Goal: Share content: Share content

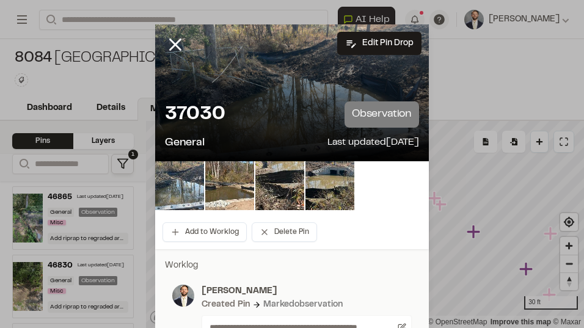
click at [184, 40] on div at bounding box center [184, 53] width 59 height 59
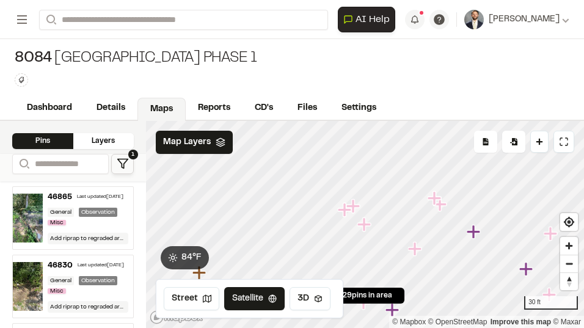
click at [175, 43] on div "8084 Sweetgrass Station Phase 1 Type Enter or comma to add tag." at bounding box center [292, 67] width 584 height 57
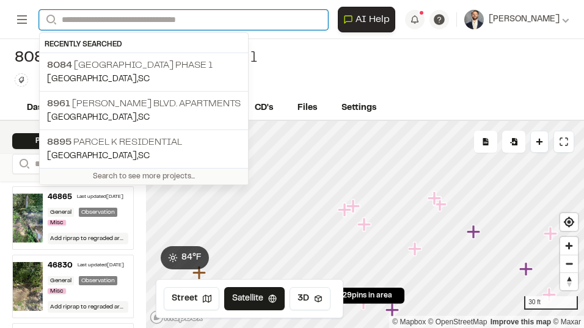
click at [143, 23] on input "Search" at bounding box center [183, 20] width 289 height 20
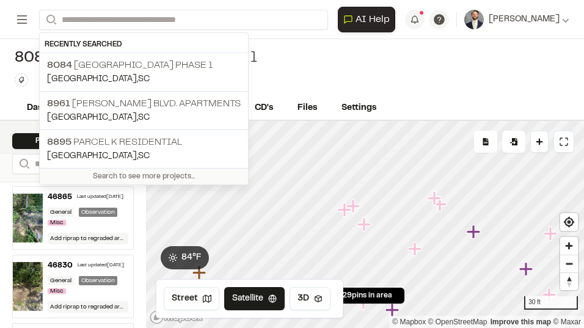
click at [148, 176] on div "Search to see more projects..." at bounding box center [144, 176] width 208 height 16
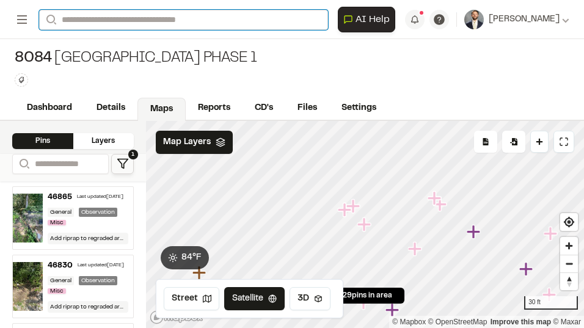
click at [131, 21] on input "Search" at bounding box center [183, 20] width 289 height 20
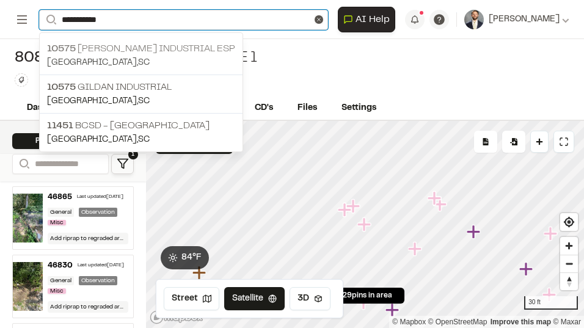
type input "**********"
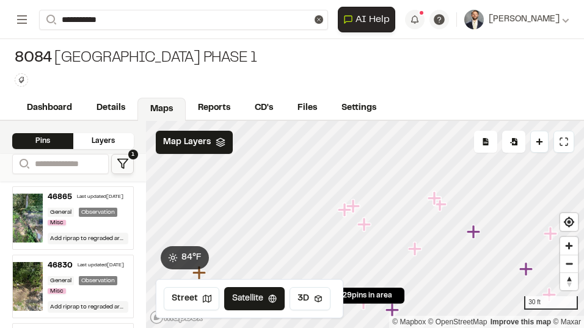
click at [105, 49] on p "10575 Jack Primus Industrial ESP" at bounding box center [141, 49] width 188 height 15
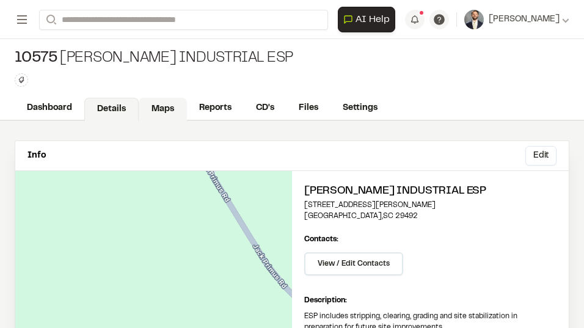
click at [152, 109] on link "Maps" at bounding box center [163, 109] width 48 height 23
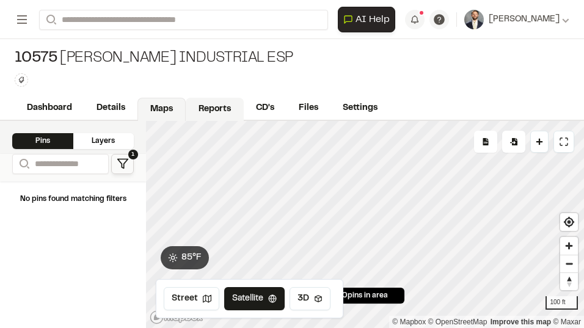
click at [203, 104] on link "Reports" at bounding box center [215, 109] width 58 height 23
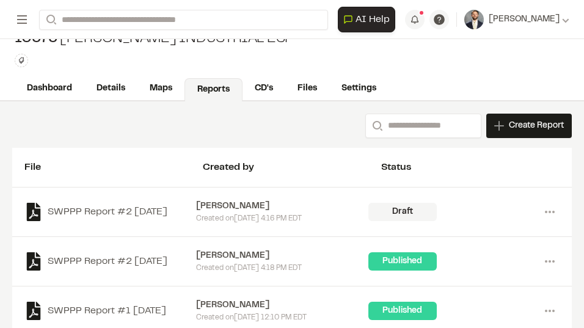
scroll to position [40, 0]
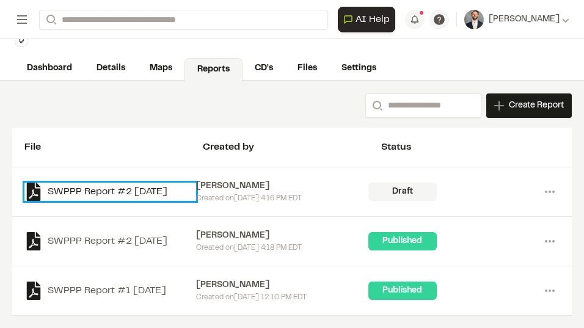
click at [129, 189] on link "SWPPP Report #2 2025-08-27" at bounding box center [110, 192] width 172 height 18
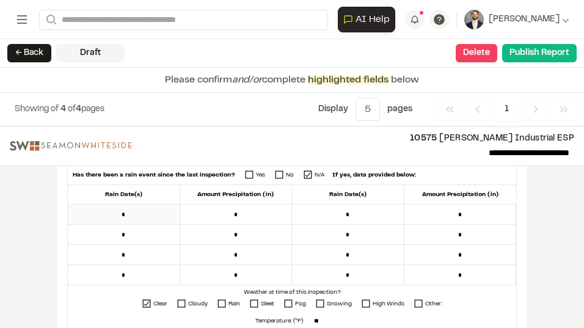
scroll to position [580, 0]
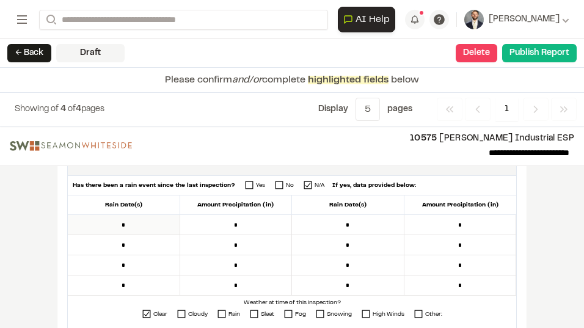
click at [123, 224] on input "*" at bounding box center [124, 225] width 112 height 20
type input "*********"
type input "****"
click at [122, 247] on input "*" at bounding box center [124, 245] width 112 height 20
type input "*********"
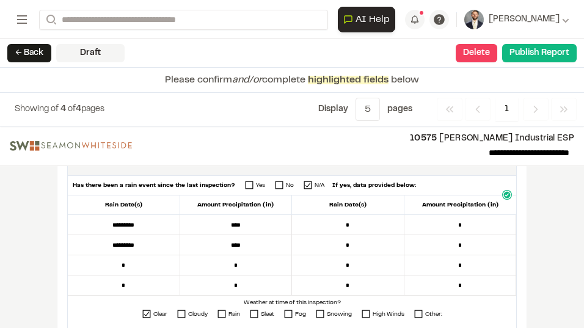
type input "****"
click at [33, 257] on div "**********" at bounding box center [292, 227] width 584 height 202
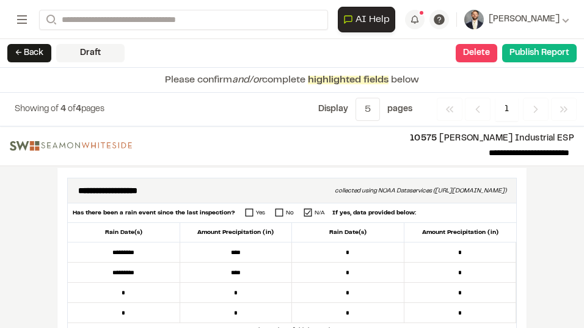
scroll to position [550, 0]
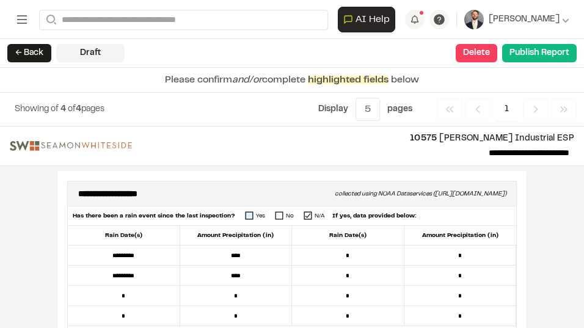
click at [245, 215] on icon at bounding box center [249, 215] width 9 height 9
click at [421, 218] on div "Has there been a rain event since the last inspection? Yes No N/A If yes, data …" at bounding box center [292, 216] width 448 height 20
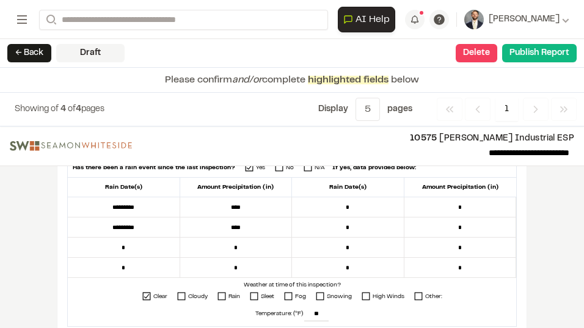
scroll to position [580, 0]
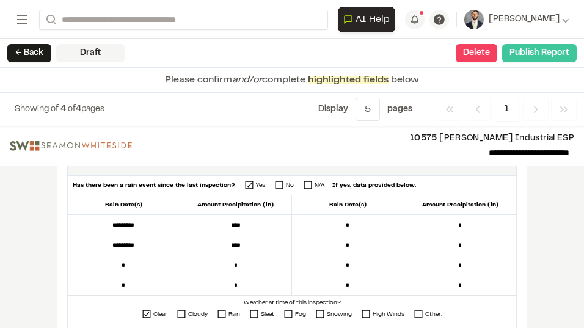
click at [534, 51] on button "Publish Report" at bounding box center [539, 53] width 74 height 18
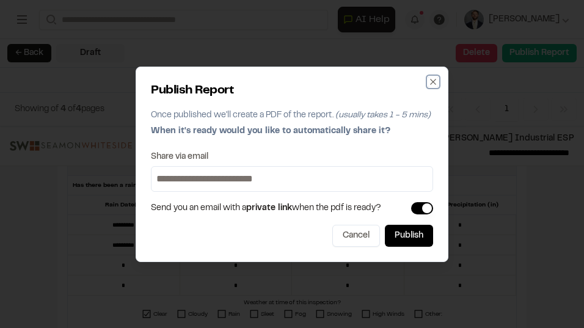
click at [432, 84] on icon "button" at bounding box center [433, 82] width 10 height 10
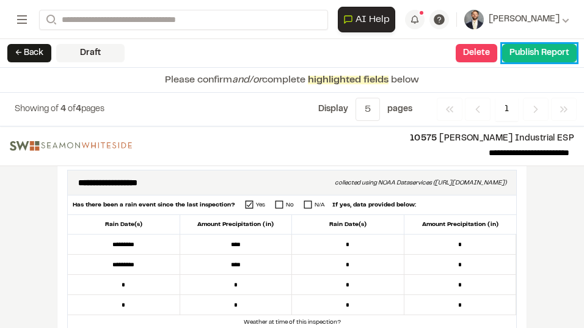
scroll to position [550, 0]
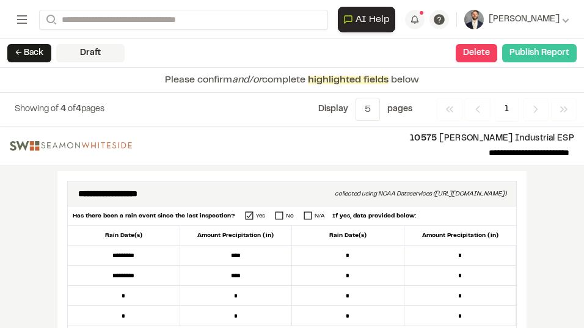
click at [543, 48] on button "Publish Report" at bounding box center [539, 53] width 74 height 18
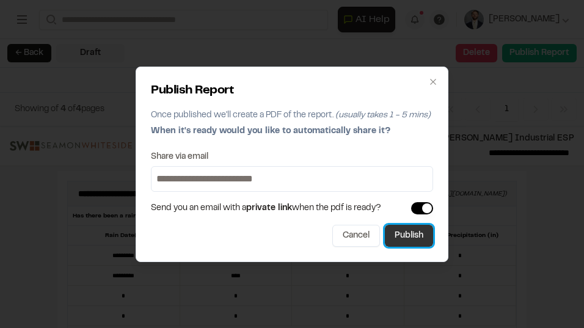
click at [395, 234] on button "Publish" at bounding box center [409, 236] width 48 height 22
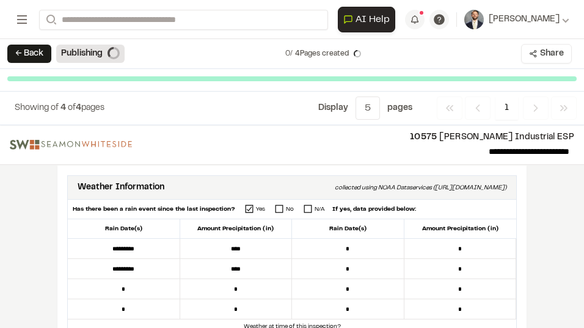
click at [551, 53] on button "Share" at bounding box center [546, 54] width 51 height 20
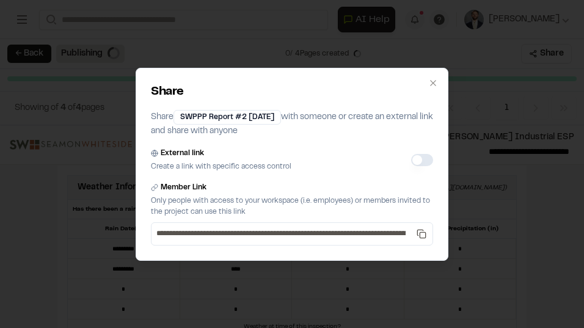
click at [420, 161] on button "External link" at bounding box center [422, 160] width 22 height 12
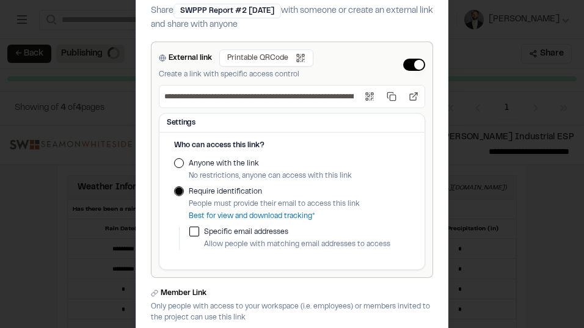
click at [178, 163] on button "Anyone with the link" at bounding box center [179, 163] width 10 height 10
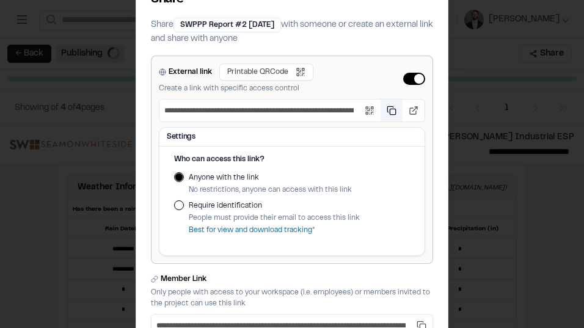
click at [395, 110] on button "Copy public link" at bounding box center [391, 111] width 22 height 22
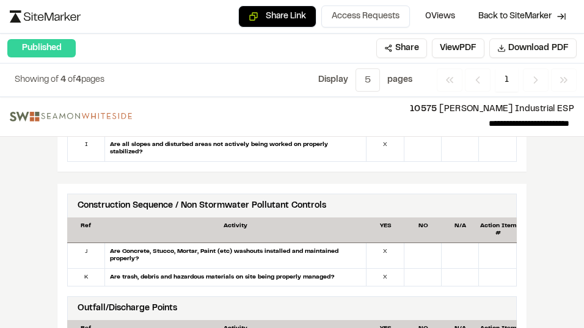
scroll to position [1038, 0]
